Goal: Find specific page/section: Find specific page/section

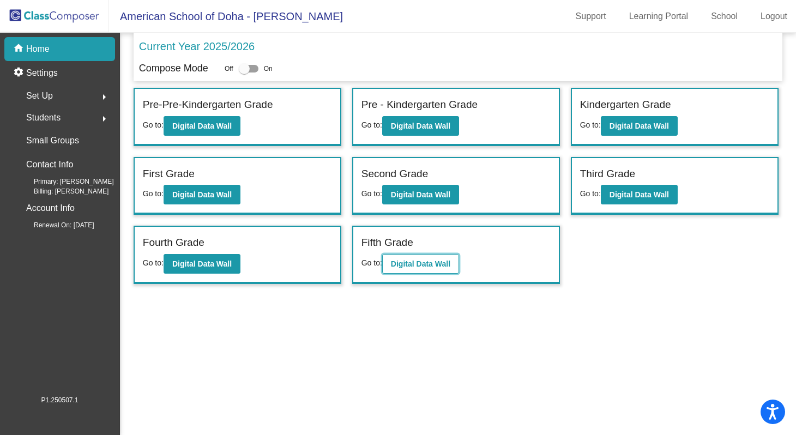
click at [429, 266] on b "Digital Data Wall" at bounding box center [420, 264] width 59 height 9
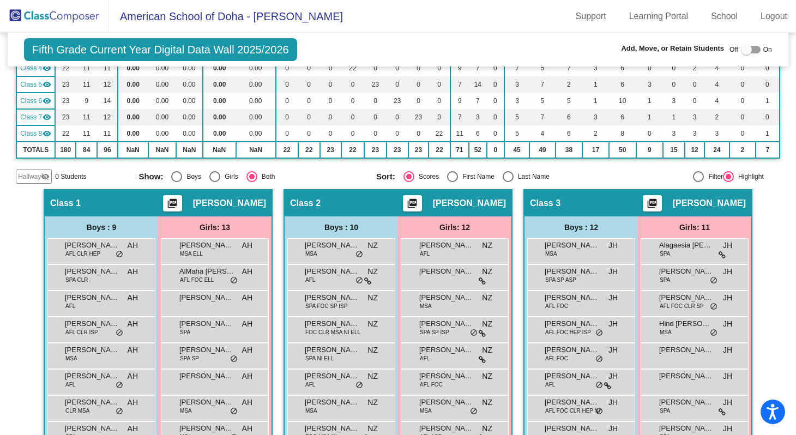
scroll to position [171, 0]
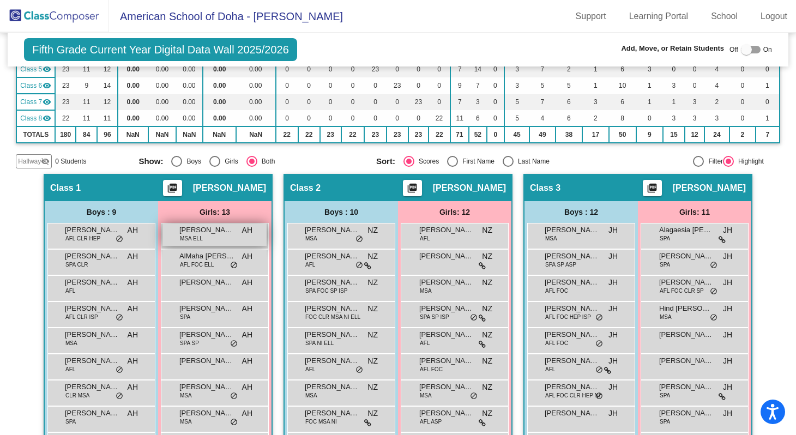
click at [198, 227] on span "[PERSON_NAME]" at bounding box center [206, 230] width 55 height 11
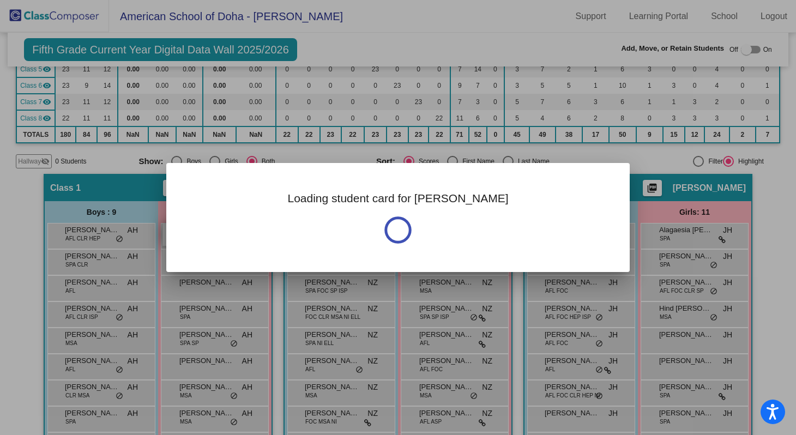
click at [198, 227] on div "Loading student card for [PERSON_NAME]" at bounding box center [398, 217] width 464 height 109
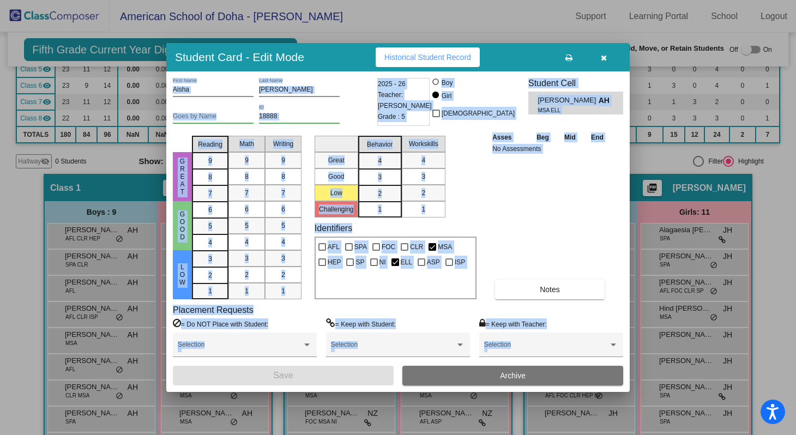
click at [600, 326] on div "= Keep with Teacher: Selection" at bounding box center [551, 342] width 144 height 47
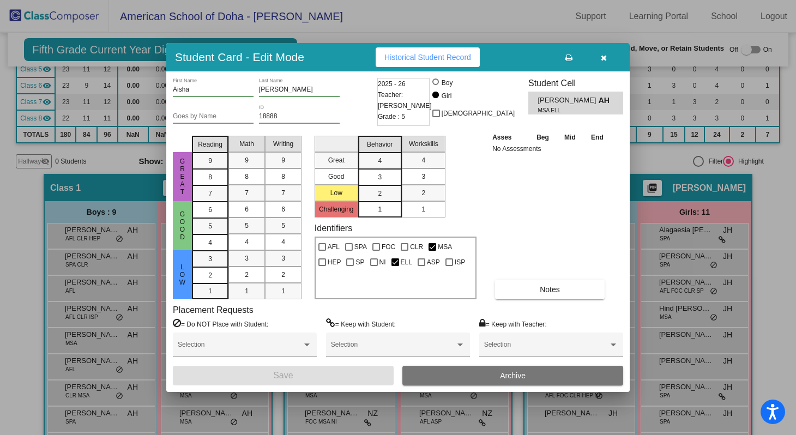
scroll to position [0, 0]
click at [605, 58] on icon "button" at bounding box center [604, 58] width 6 height 8
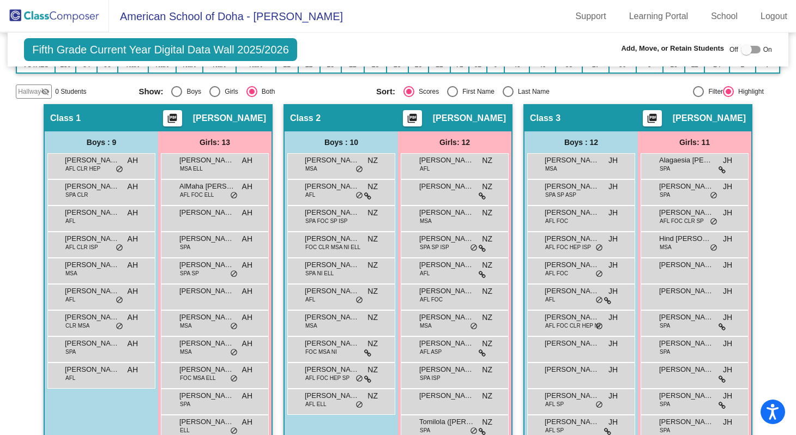
scroll to position [64, 0]
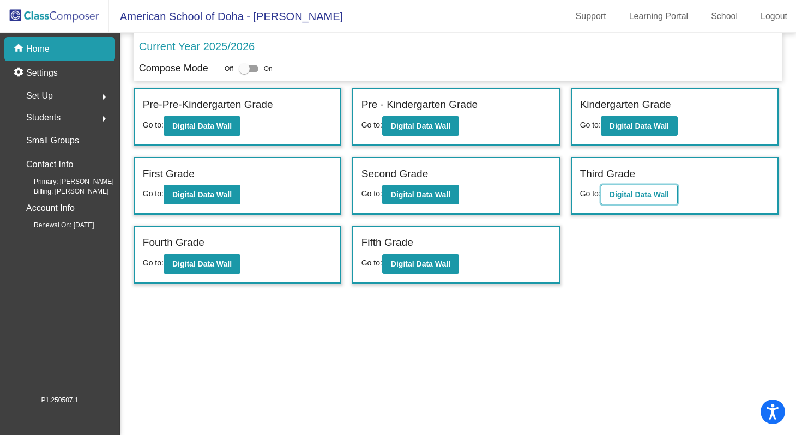
click at [654, 190] on b "Digital Data Wall" at bounding box center [639, 194] width 59 height 9
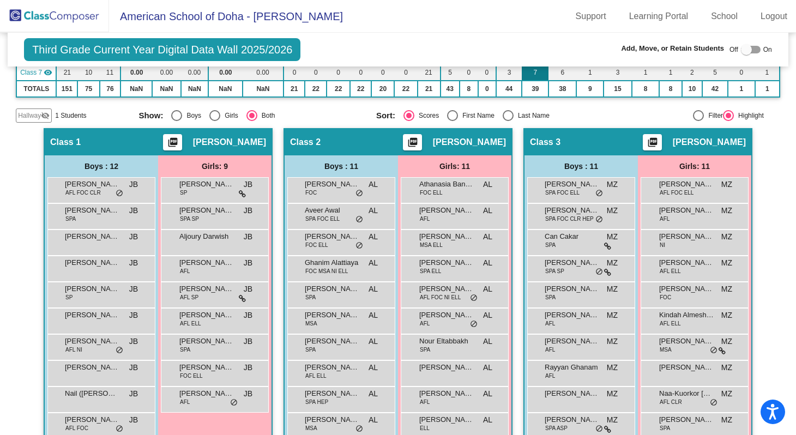
scroll to position [202, 0]
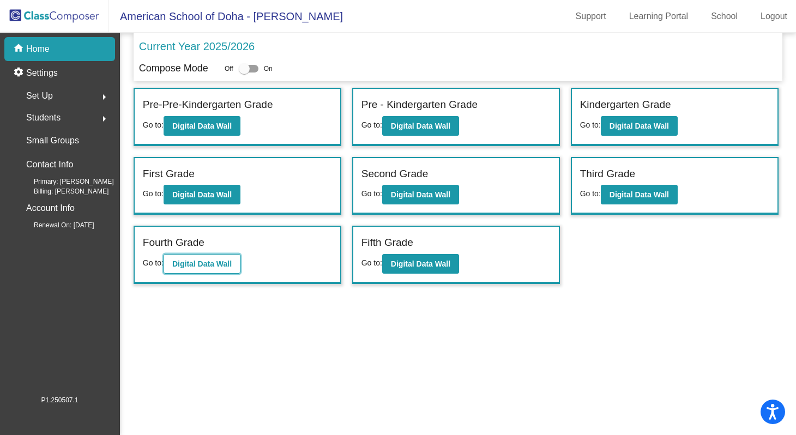
click at [216, 257] on button "Digital Data Wall" at bounding box center [202, 264] width 77 height 20
